Goal: Find specific page/section: Find specific page/section

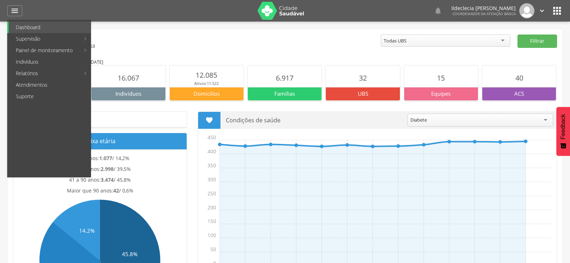
drag, startPoint x: 305, startPoint y: 219, endPoint x: 284, endPoint y: 182, distance: 42.5
click at [304, 217] on icon "Set Out Nov Dez Jan Fev Mar Abr Mai Jun [DATE] Ago Set 0 50 100 150 200 250 300…" at bounding box center [379, 206] width 355 height 144
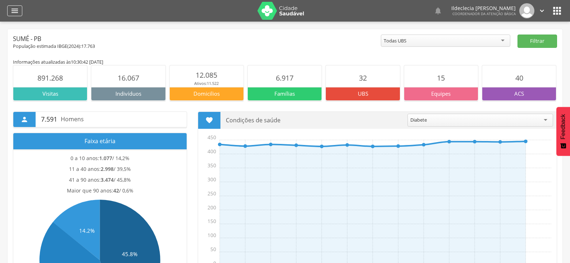
click at [15, 11] on icon "" at bounding box center [14, 10] width 9 height 9
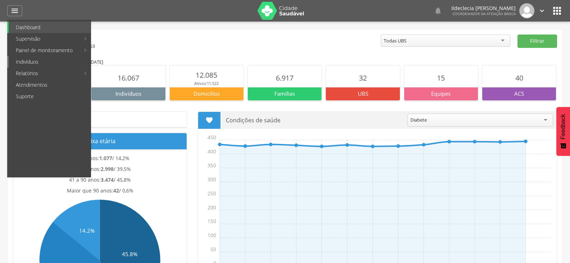
click at [45, 61] on link "Indivíduos" at bounding box center [50, 62] width 82 height 12
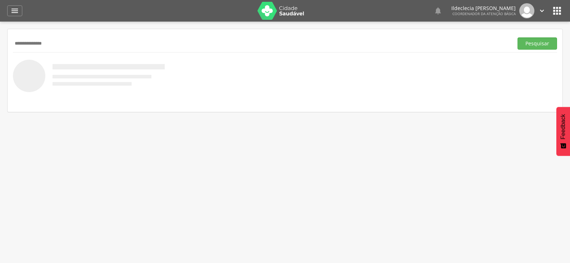
click at [517, 37] on button "Pesquisar" at bounding box center [537, 43] width 40 height 12
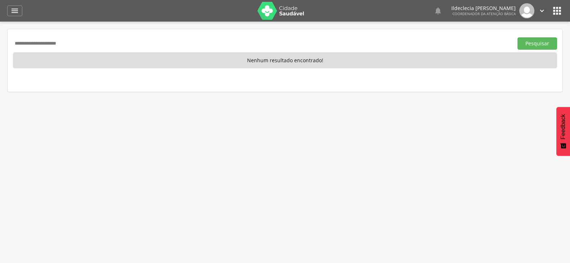
type input "**********"
click at [517, 37] on button "Pesquisar" at bounding box center [537, 43] width 40 height 12
click at [13, 11] on icon "" at bounding box center [14, 10] width 9 height 9
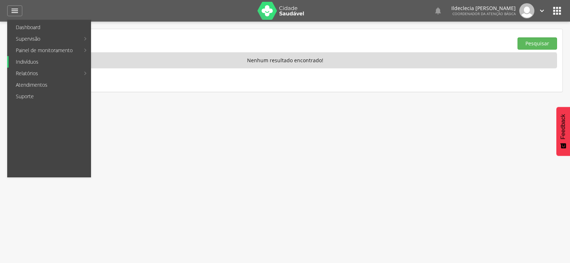
click at [37, 60] on link "Indivíduos" at bounding box center [50, 62] width 82 height 12
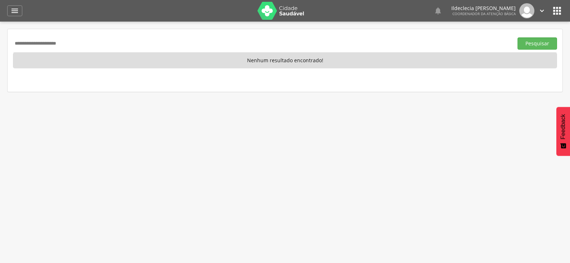
click at [552, 12] on icon "" at bounding box center [557, 11] width 12 height 12
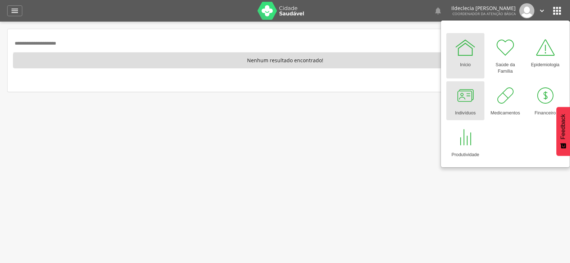
click at [466, 98] on div at bounding box center [465, 96] width 22 height 22
